Goal: Information Seeking & Learning: Learn about a topic

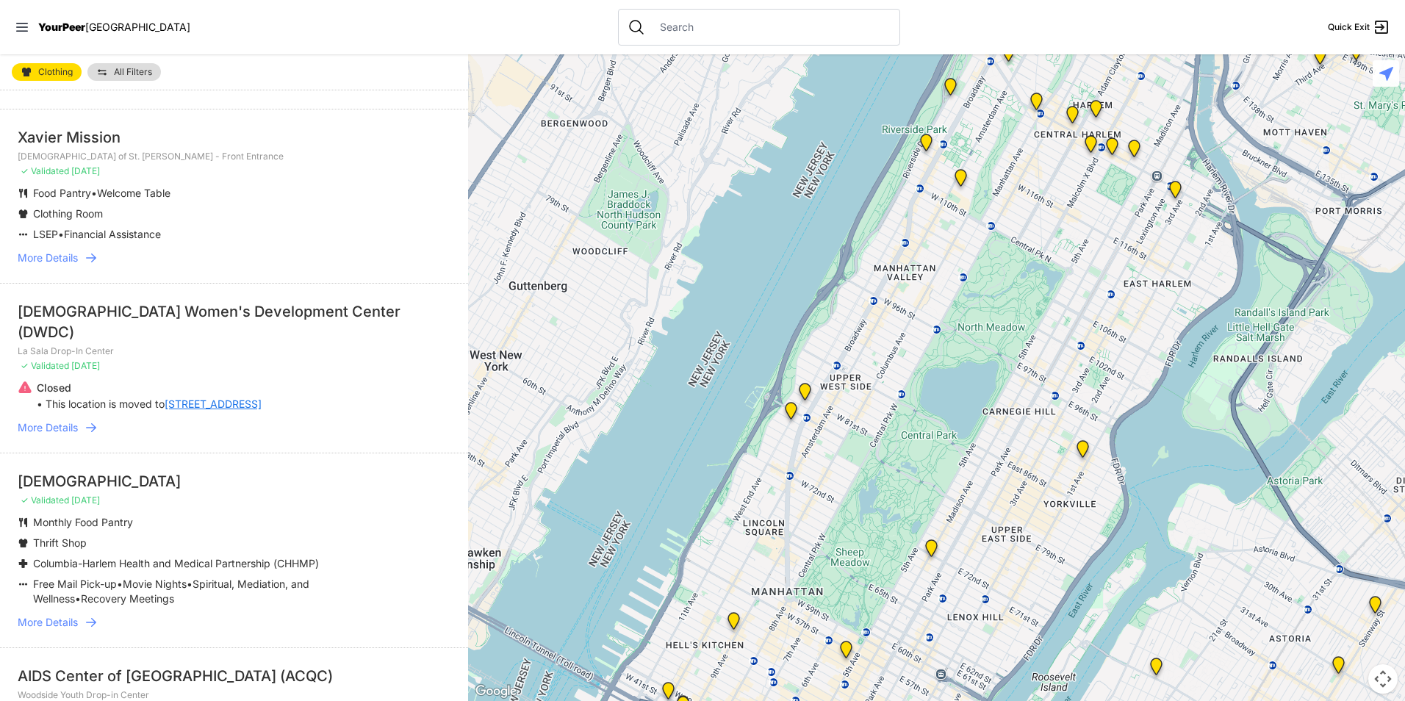
scroll to position [809, 0]
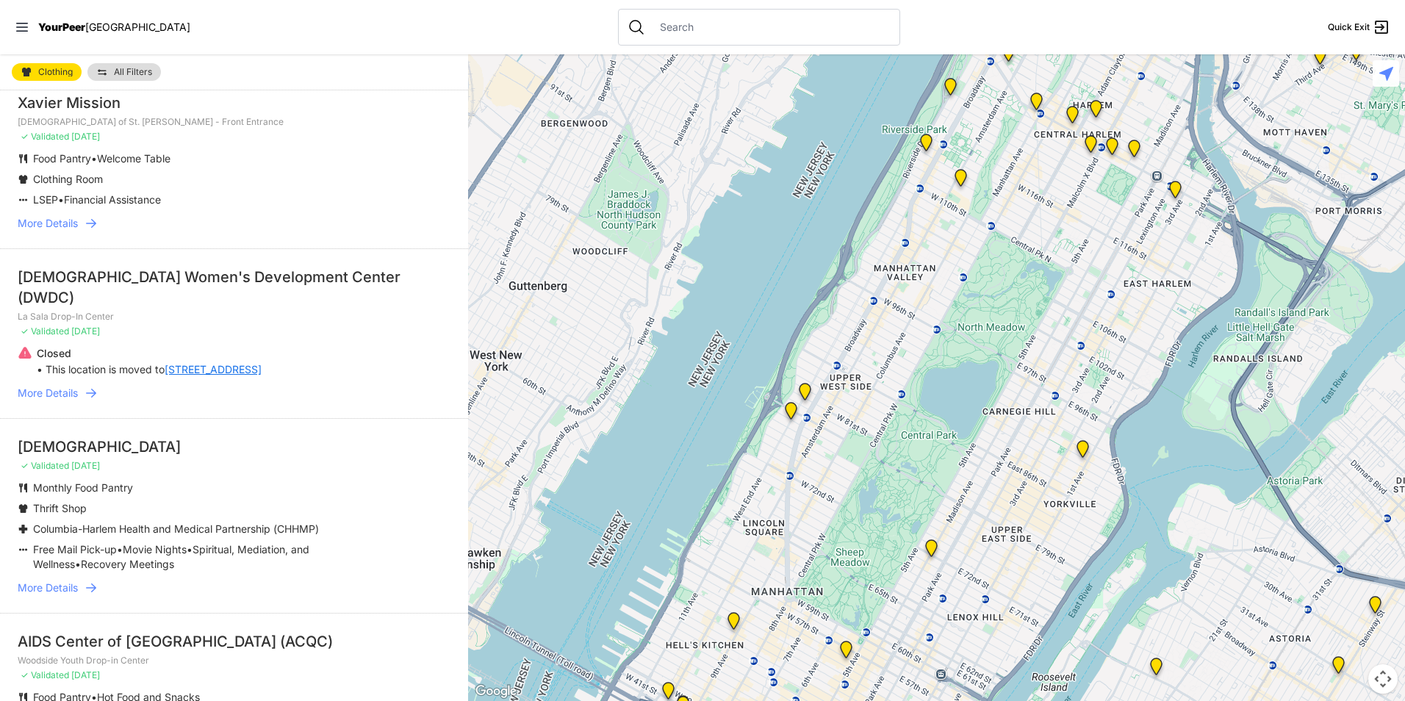
click at [958, 179] on img "The Cathedral Church of St. John the Divine" at bounding box center [961, 181] width 18 height 24
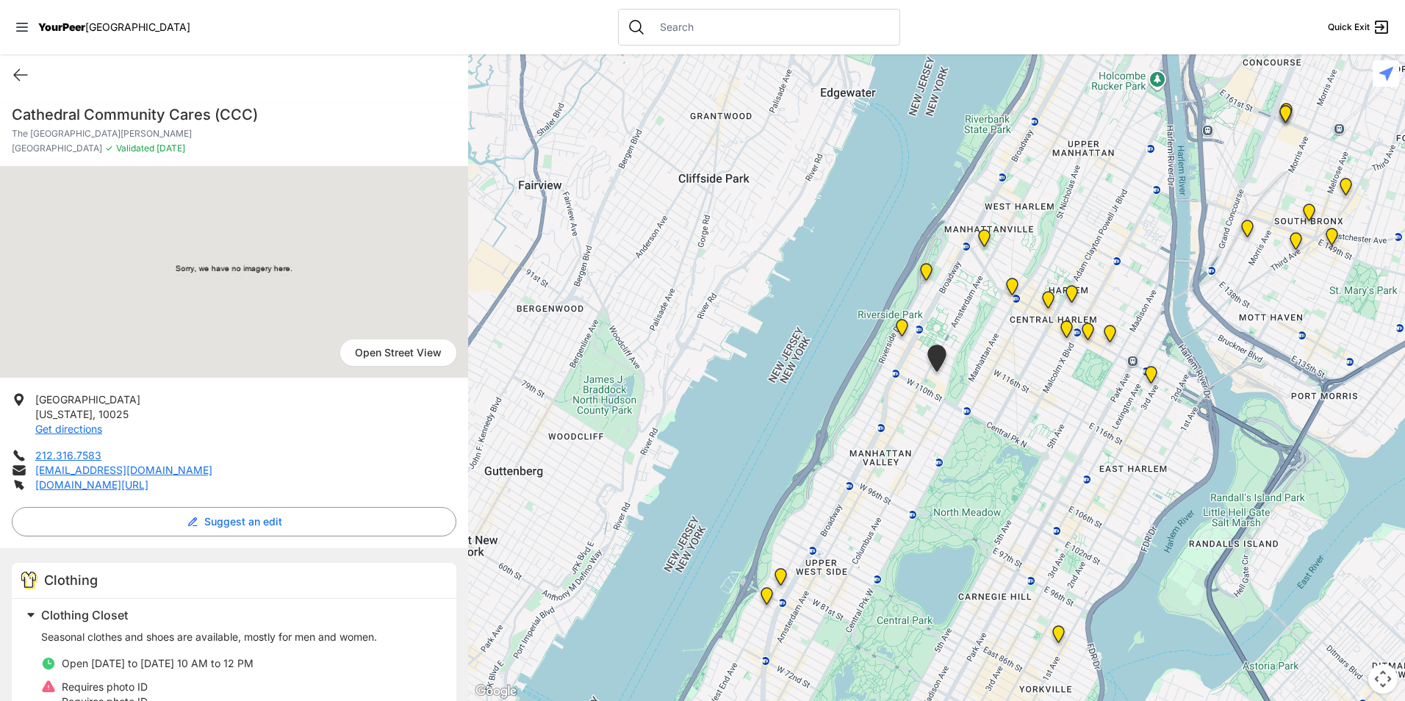
click at [1069, 329] on img at bounding box center [1067, 332] width 18 height 24
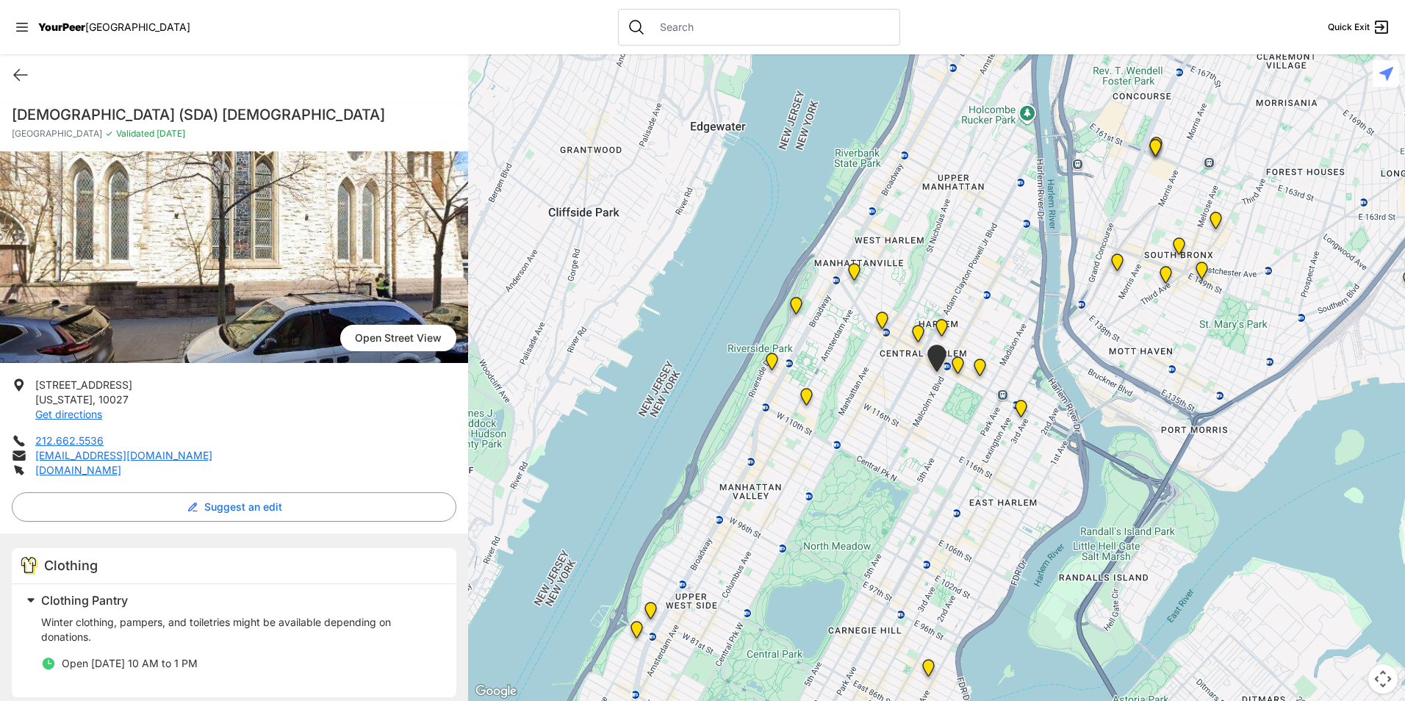
click at [959, 368] on img "Manhattan" at bounding box center [958, 368] width 18 height 24
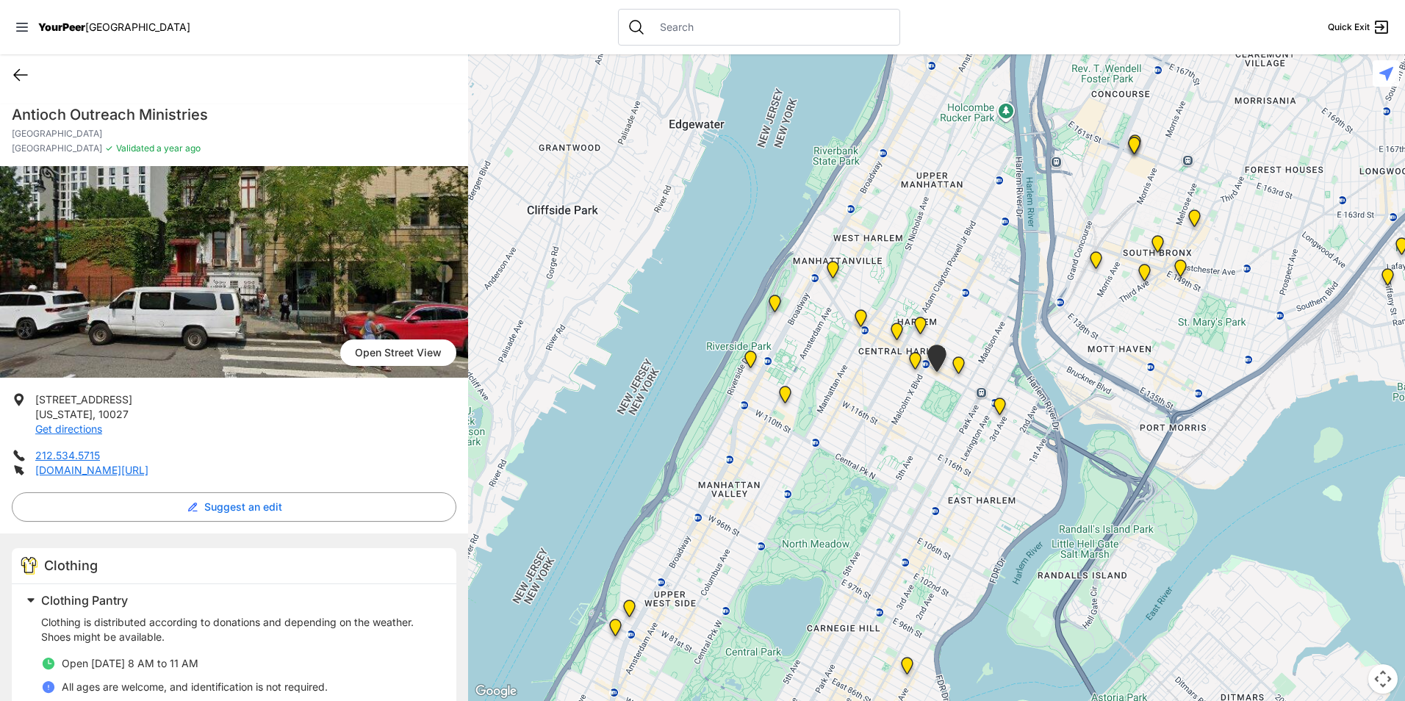
click at [22, 81] on icon at bounding box center [21, 75] width 18 height 18
select select "recentlyUpdated"
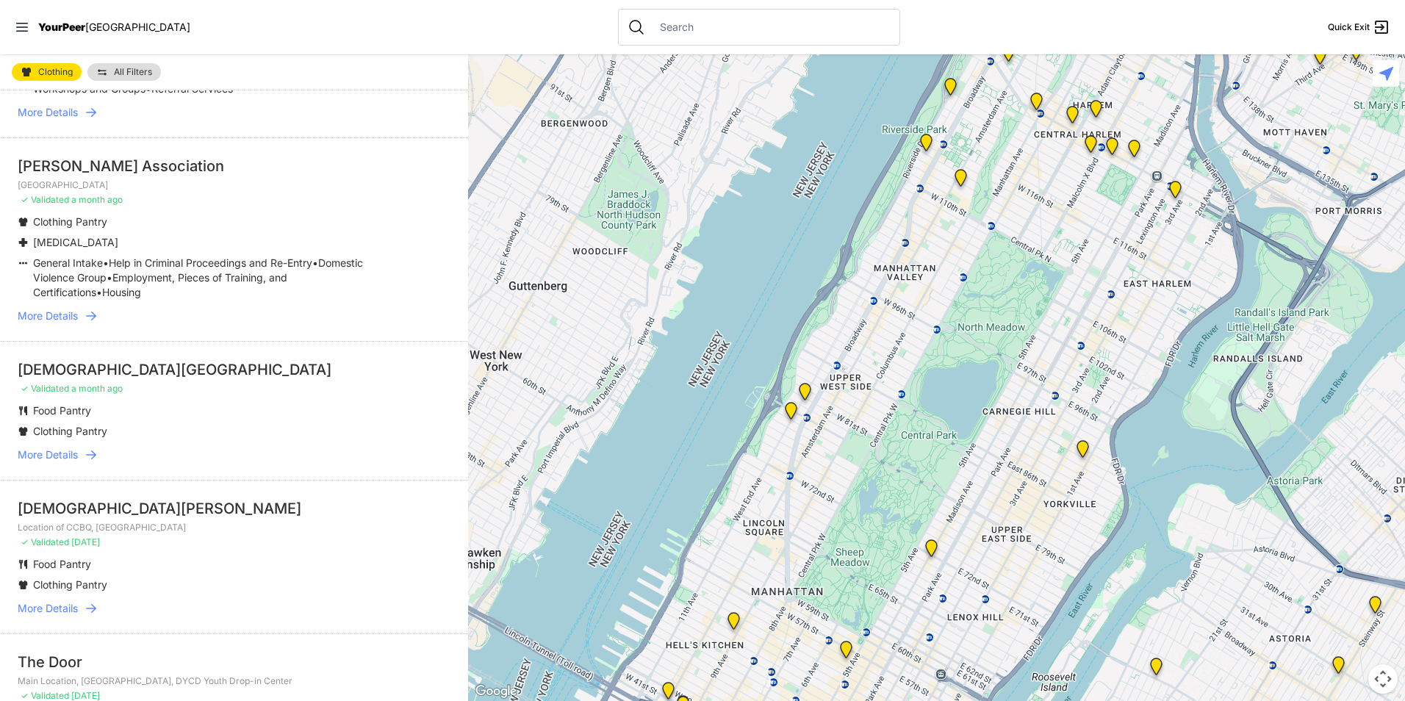
scroll to position [1470, 0]
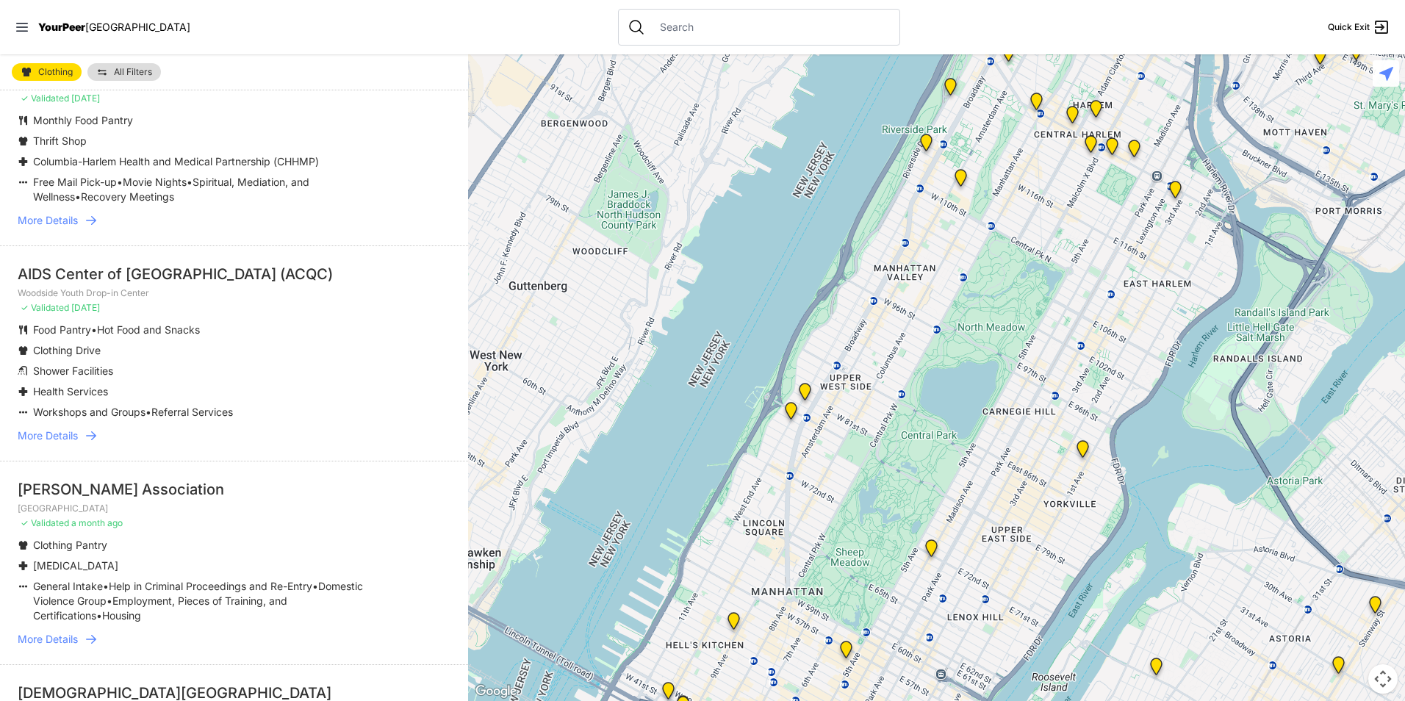
drag, startPoint x: 380, startPoint y: 440, endPoint x: 314, endPoint y: 262, distance: 189.8
click at [314, 264] on div "AIDS Center of [GEOGRAPHIC_DATA] (ACQC)" at bounding box center [234, 274] width 433 height 21
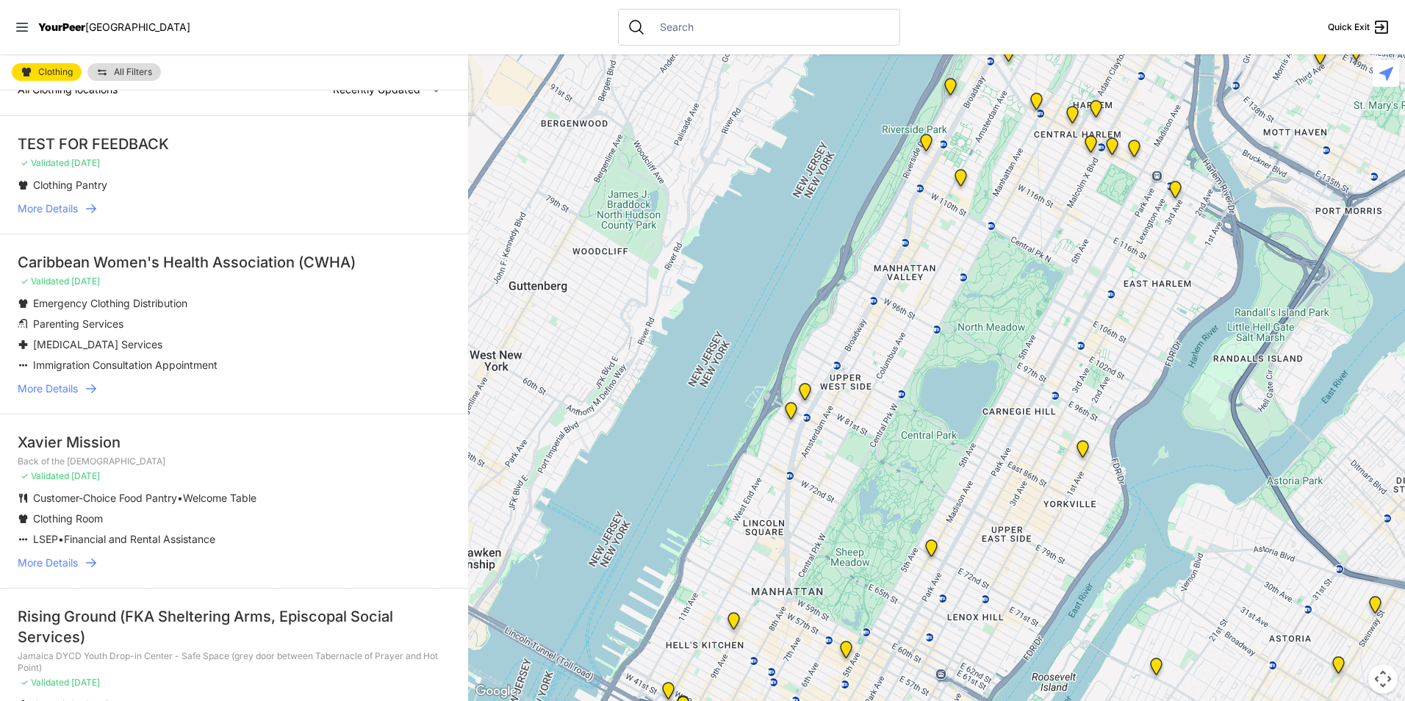
scroll to position [0, 0]
